Goal: Information Seeking & Learning: Understand process/instructions

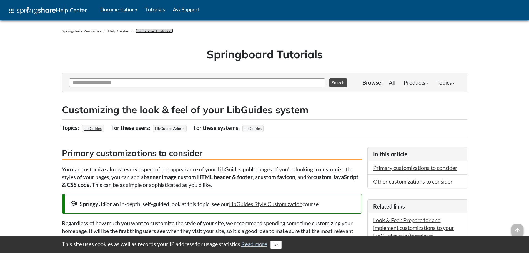
click at [148, 29] on link "Springboard Tutorials" at bounding box center [153, 31] width 37 height 5
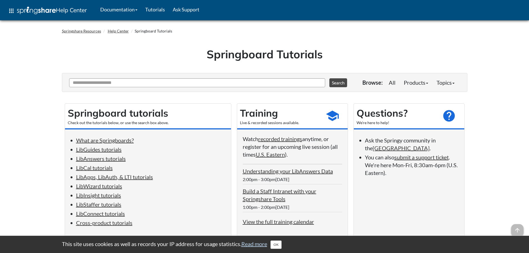
drag, startPoint x: 178, startPoint y: 192, endPoint x: 107, endPoint y: -34, distance: 236.7
drag, startPoint x: 171, startPoint y: 111, endPoint x: 46, endPoint y: 104, distance: 124.8
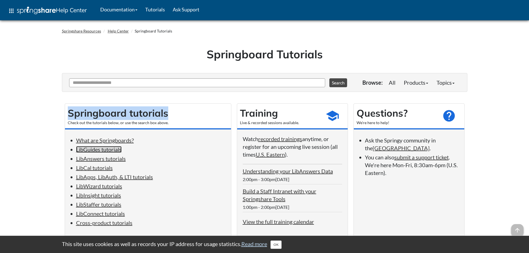
click at [113, 149] on link "LibGuides tutorials" at bounding box center [99, 149] width 46 height 7
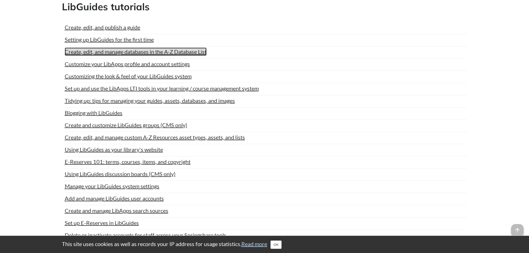
click at [117, 54] on link "Create, edit, and manage databases in the A-Z Database List" at bounding box center [136, 51] width 142 height 8
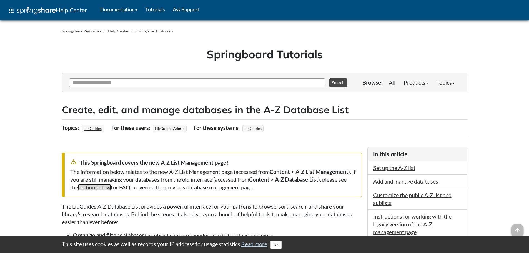
click at [96, 188] on link "section below" at bounding box center [94, 187] width 33 height 7
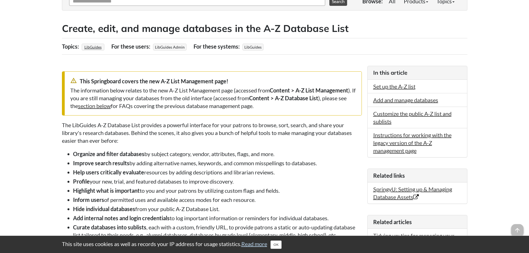
scroll to position [26, 0]
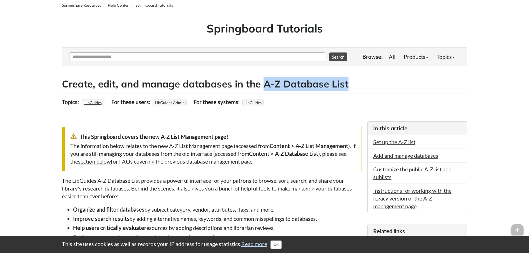
drag, startPoint x: 349, startPoint y: 81, endPoint x: 263, endPoint y: 82, distance: 86.9
click at [263, 82] on h2 "Create, edit, and manage databases in the A-Z Database List" at bounding box center [264, 84] width 405 height 14
copy h2 "A-Z Database List"
